Goal: Navigation & Orientation: Find specific page/section

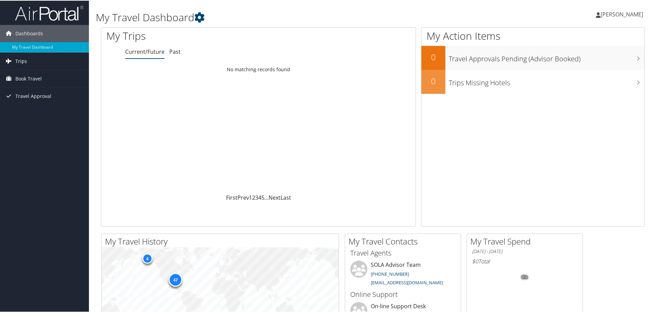
click at [20, 60] on span "Trips" at bounding box center [21, 60] width 12 height 17
click at [24, 74] on link "Current/Future Trips" at bounding box center [44, 74] width 89 height 10
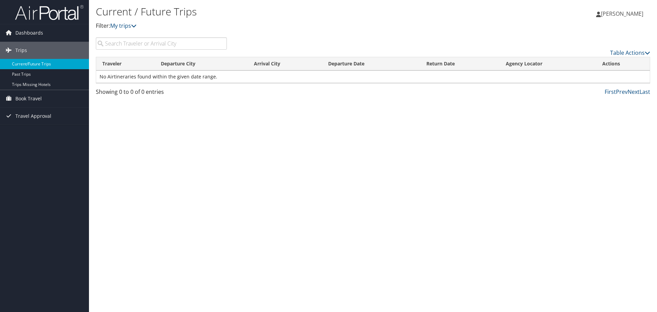
click at [27, 64] on link "Current/Future Trips" at bounding box center [44, 64] width 89 height 10
click at [15, 70] on link "Past Trips" at bounding box center [44, 74] width 89 height 10
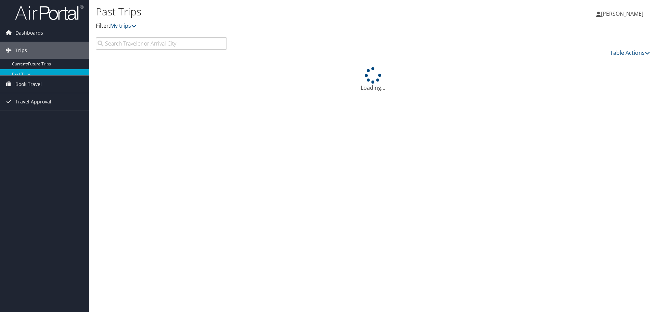
click at [57, 30] on link "Dashboards" at bounding box center [44, 32] width 89 height 17
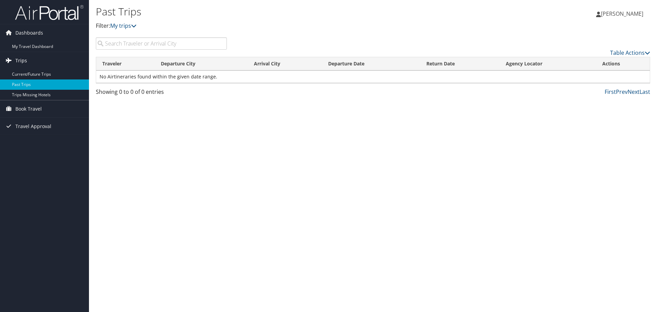
click at [25, 62] on span "Trips" at bounding box center [21, 60] width 12 height 17
click at [23, 63] on span "Trips" at bounding box center [21, 60] width 12 height 17
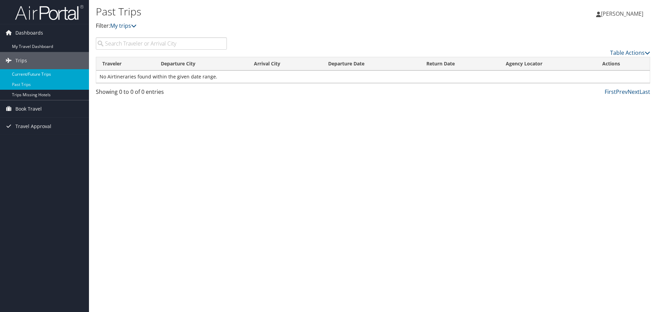
click at [29, 73] on link "Current/Future Trips" at bounding box center [44, 74] width 89 height 10
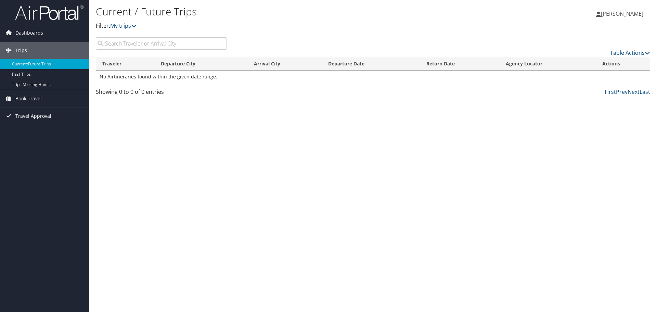
click at [39, 116] on span "Travel Approval" at bounding box center [33, 115] width 36 height 17
click at [40, 130] on link "Pending Trip Approvals" at bounding box center [44, 130] width 89 height 10
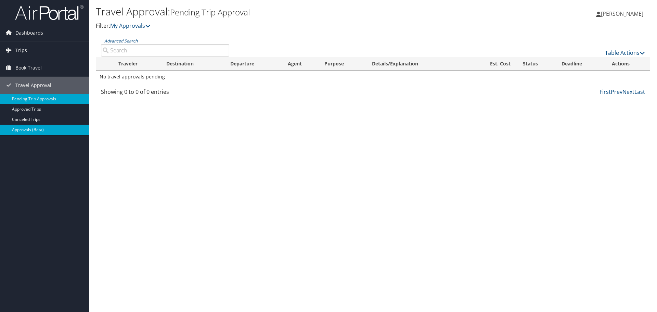
click at [23, 131] on link "Approvals (Beta)" at bounding box center [44, 130] width 89 height 10
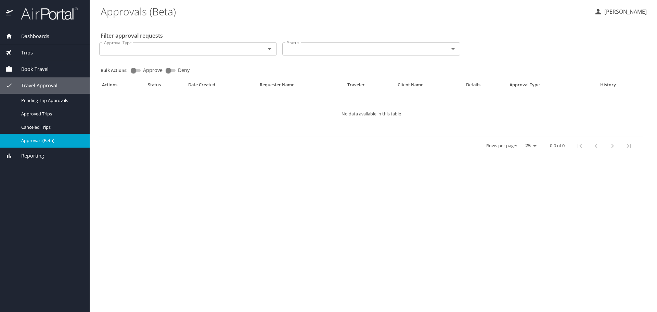
select select "US"
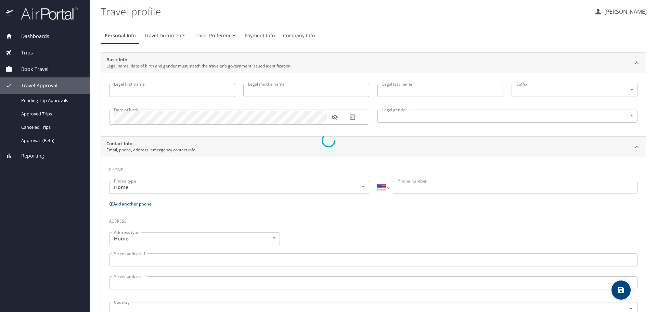
select select "US"
select select "NL"
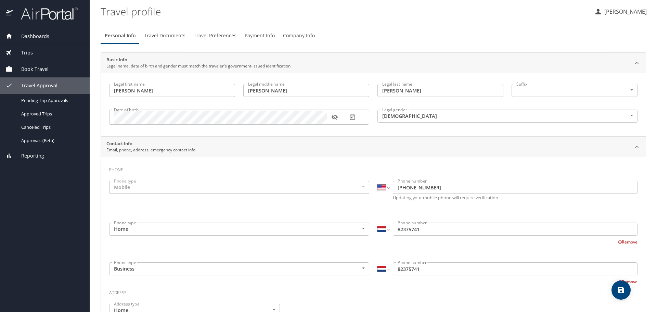
type input "Catherine"
type input "Faye"
type input "Estis"
type input "Female"
type input "Joshua"
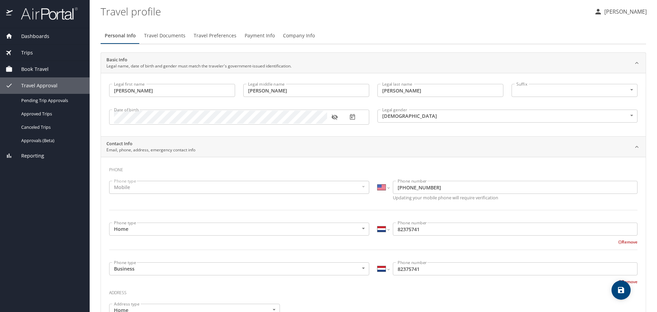
type input "Estis"
type input "(318) 334-4028"
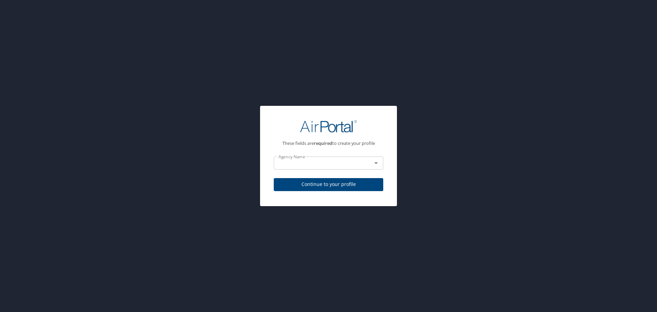
click at [222, 166] on div "These fields are required to create your profile Agency Name Agency Name Contin…" at bounding box center [328, 156] width 657 height 312
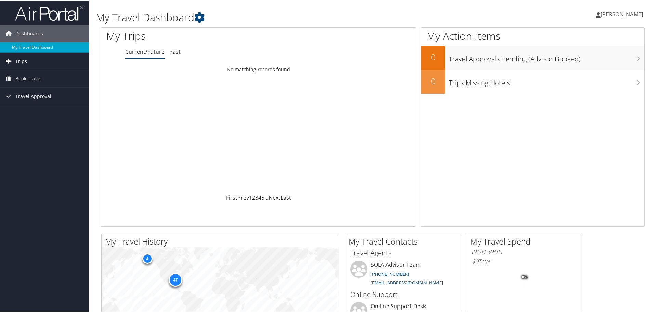
click at [23, 61] on span "Trips" at bounding box center [21, 60] width 12 height 17
click at [22, 84] on link "Past Trips" at bounding box center [44, 84] width 89 height 10
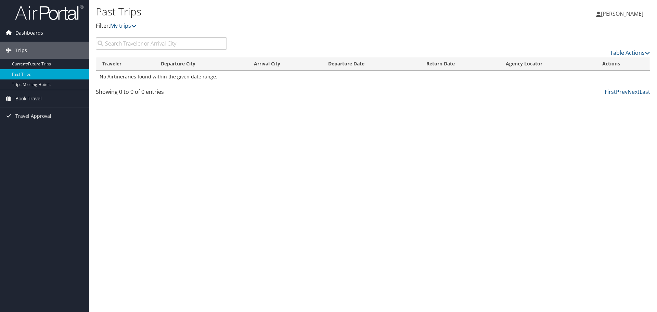
click at [28, 33] on span "Dashboards" at bounding box center [29, 32] width 28 height 17
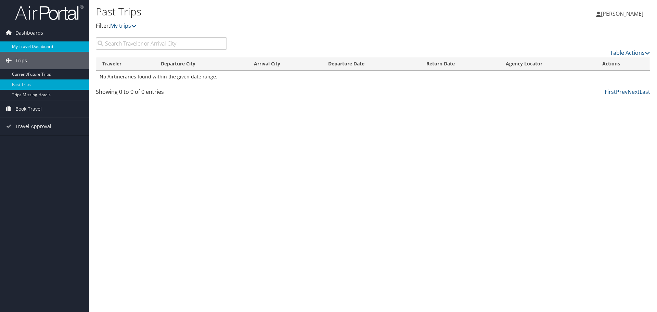
click at [32, 46] on link "My Travel Dashboard" at bounding box center [44, 46] width 89 height 10
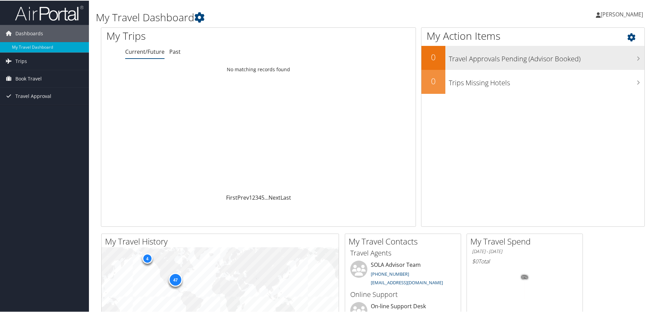
click at [433, 58] on h2 "0" at bounding box center [433, 57] width 24 height 12
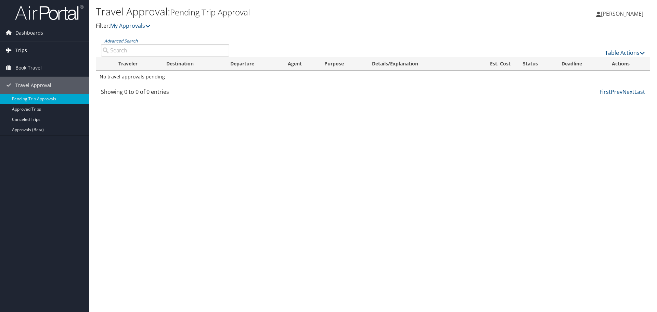
click at [22, 50] on span "Trips" at bounding box center [21, 50] width 12 height 17
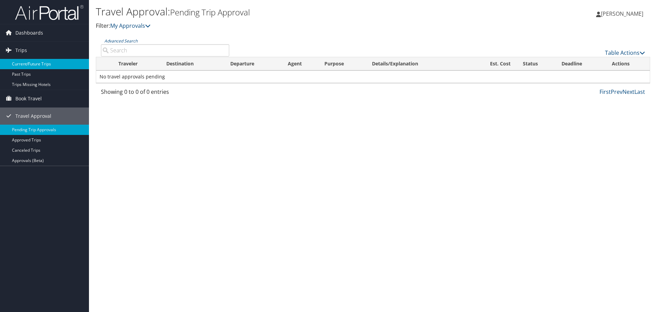
click at [27, 64] on link "Current/Future Trips" at bounding box center [44, 64] width 89 height 10
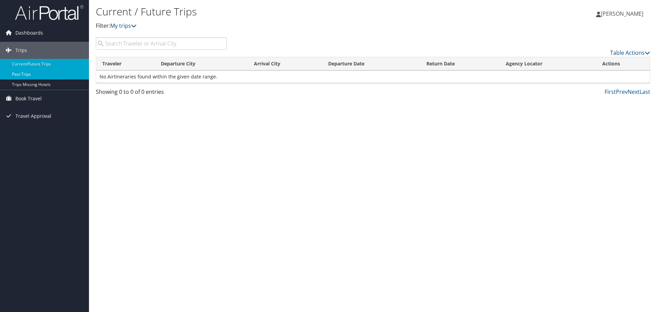
click at [22, 75] on link "Past Trips" at bounding box center [44, 74] width 89 height 10
